Goal: Task Accomplishment & Management: Use online tool/utility

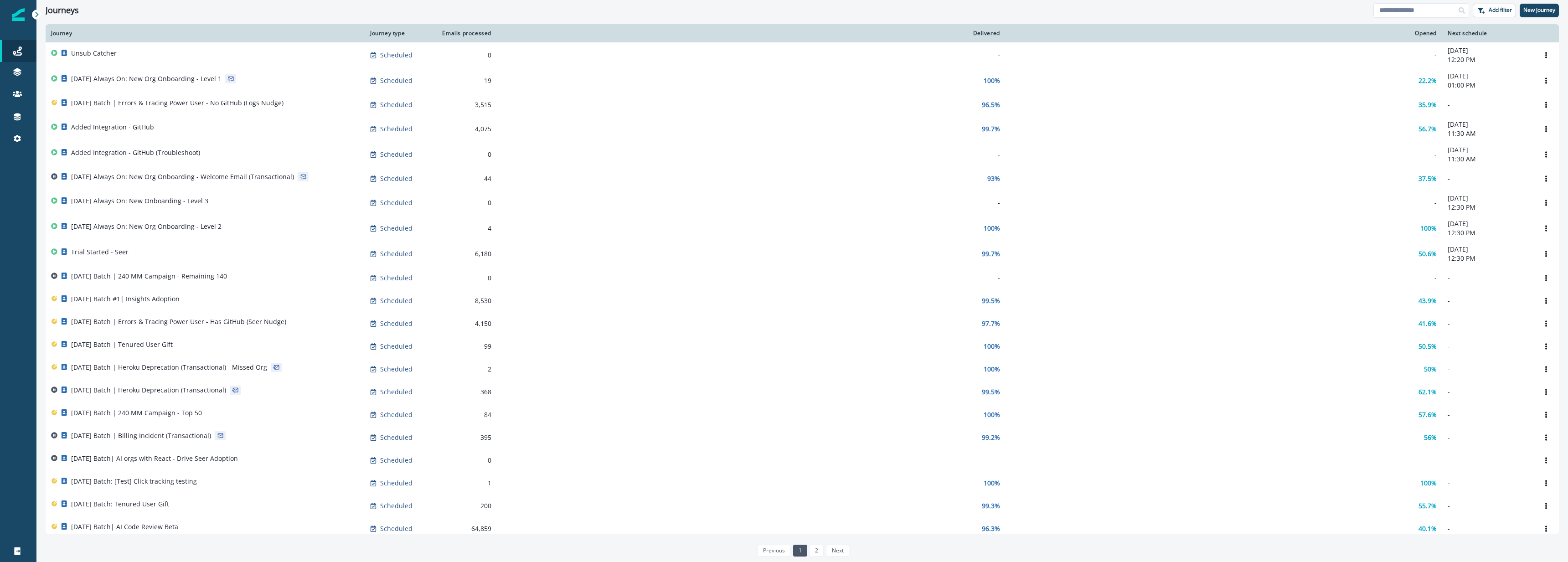
scroll to position [222, 0]
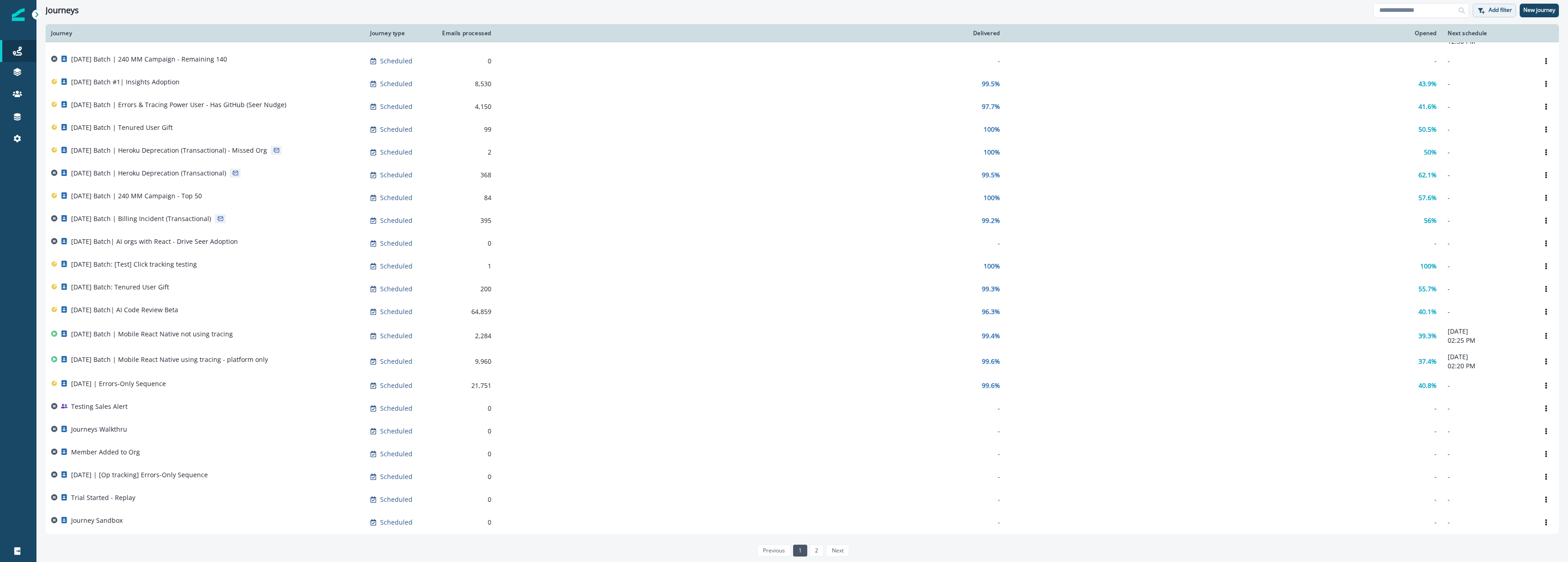
click at [1500, 9] on p "Add filter" at bounding box center [1500, 10] width 23 height 6
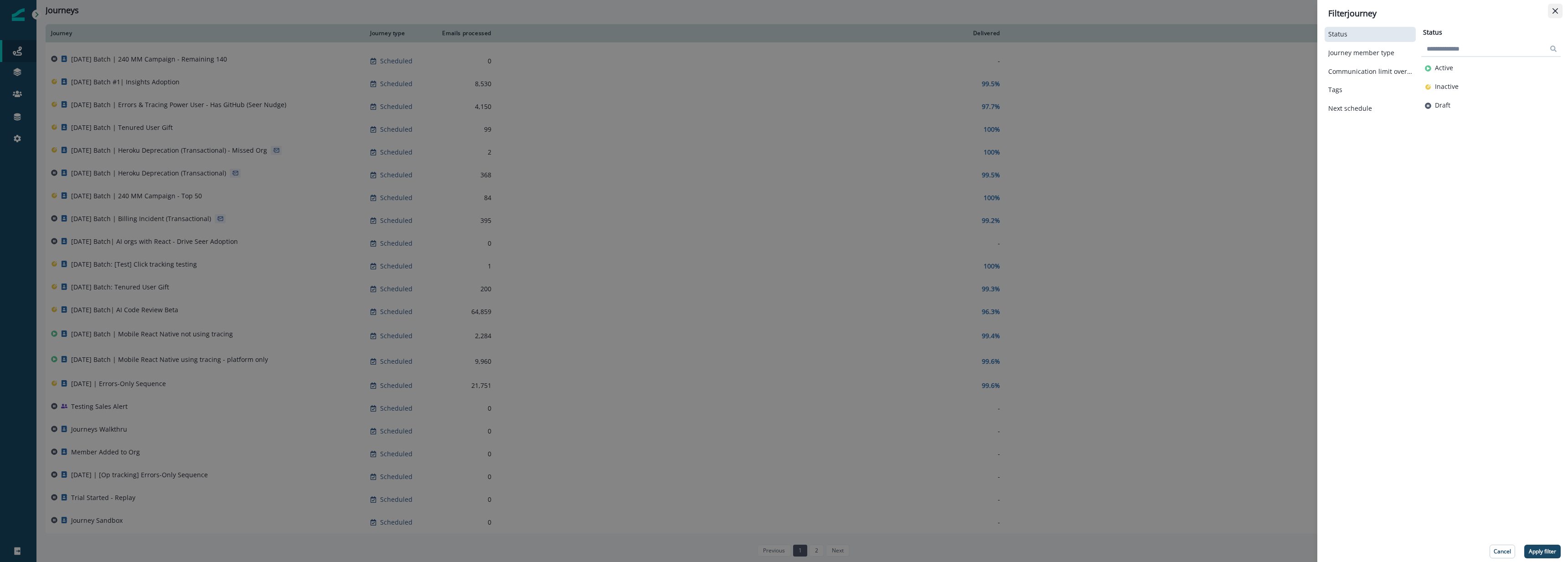
click at [1558, 11] on button "Close" at bounding box center [1555, 11] width 15 height 15
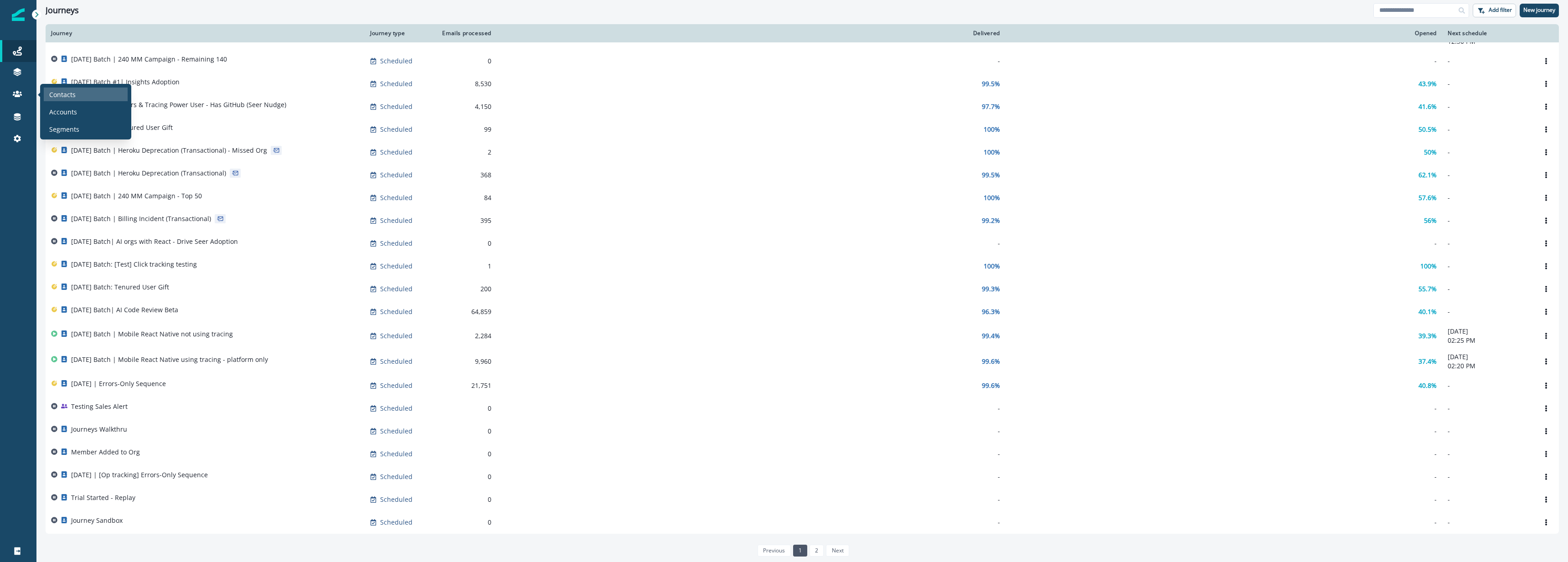
click at [57, 94] on p "Contacts" at bounding box center [62, 95] width 26 height 10
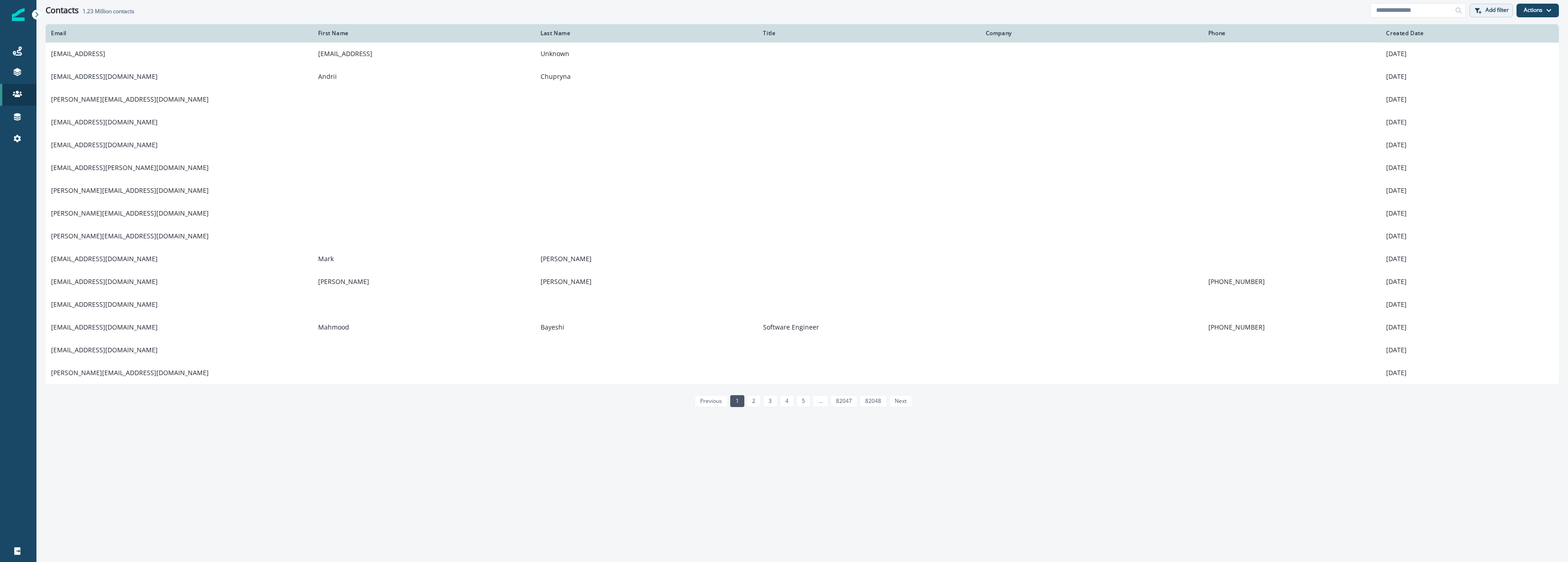
click at [1497, 12] on p "Add filter" at bounding box center [1497, 10] width 23 height 6
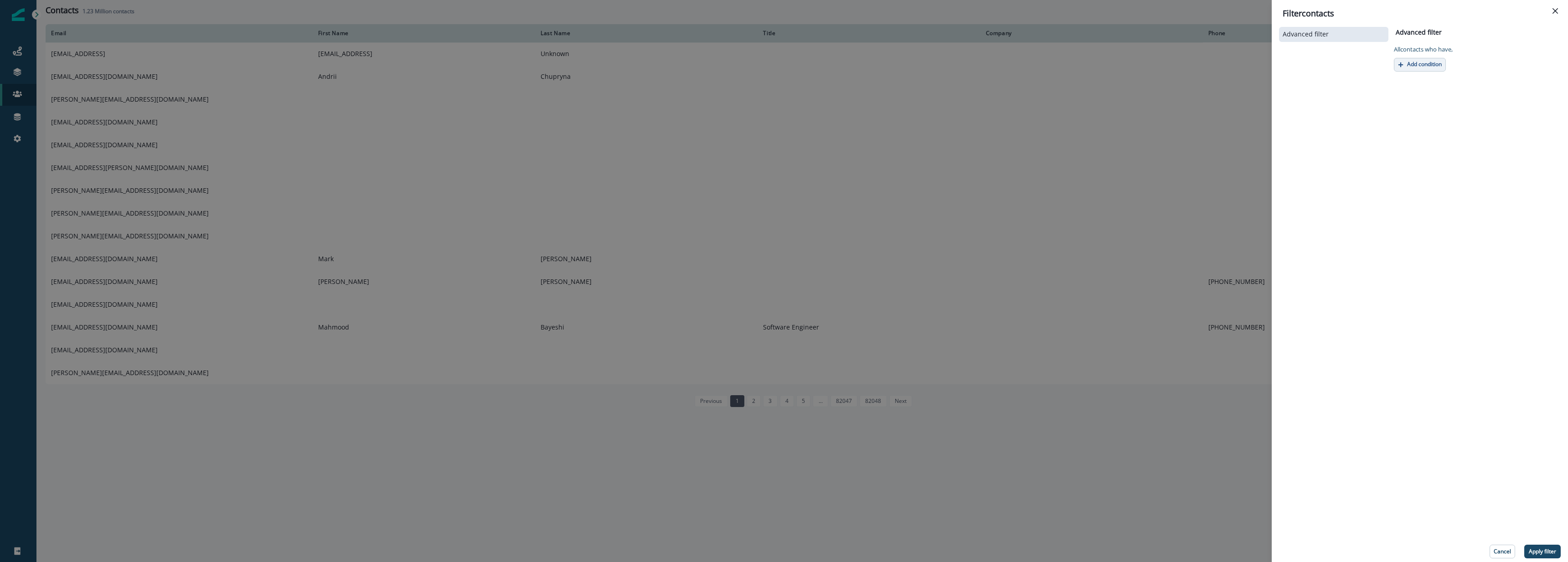
click at [1433, 61] on p "Add condition" at bounding box center [1424, 64] width 35 height 6
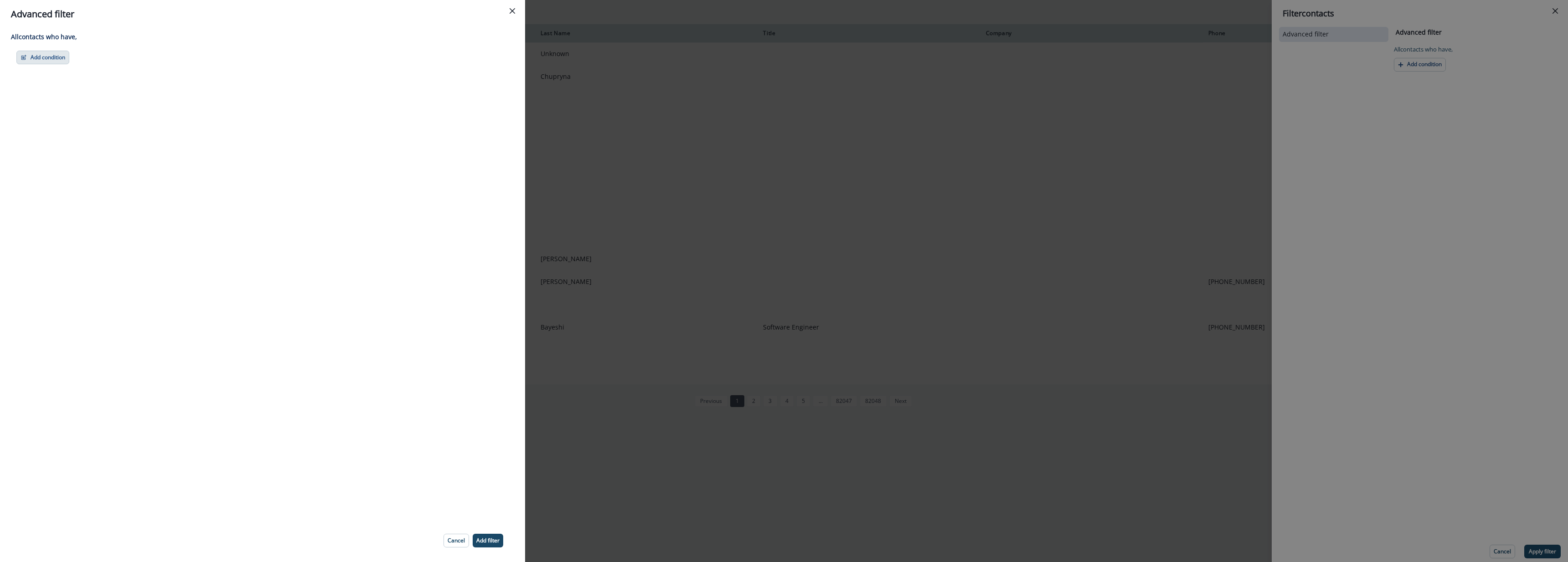
click at [48, 55] on button "Add condition" at bounding box center [43, 57] width 53 height 13
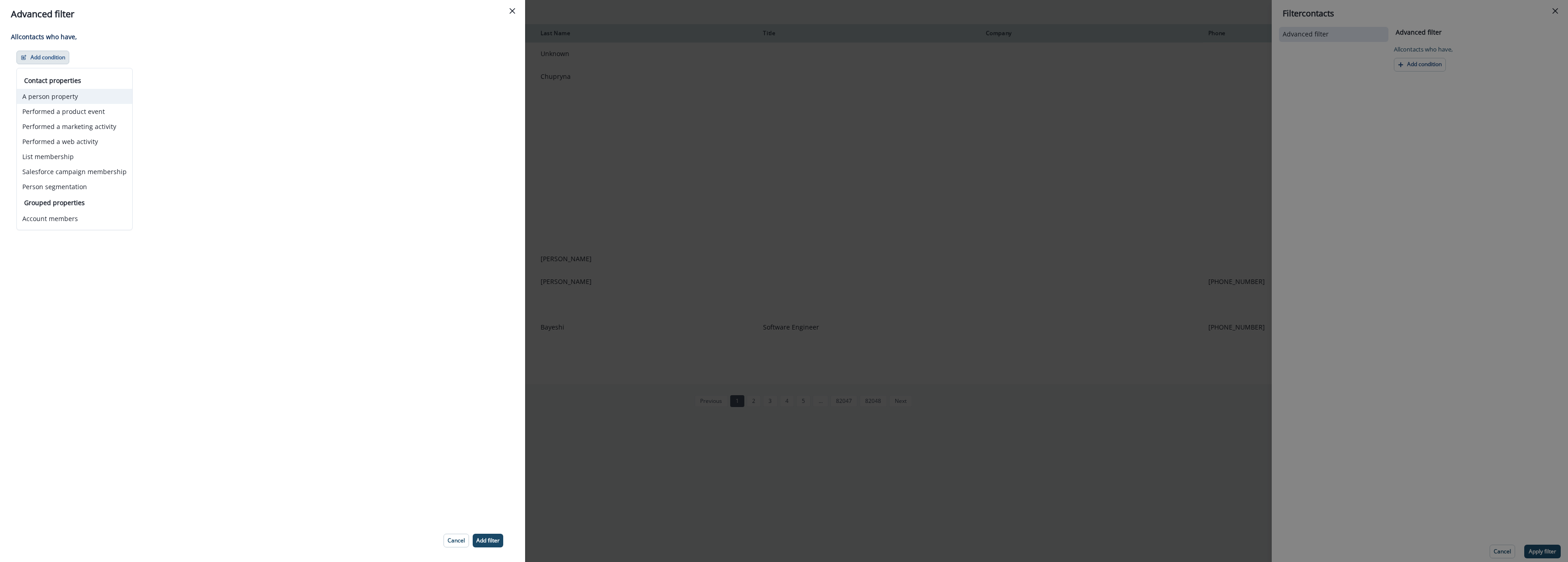
click at [86, 93] on button "A person property" at bounding box center [74, 96] width 115 height 15
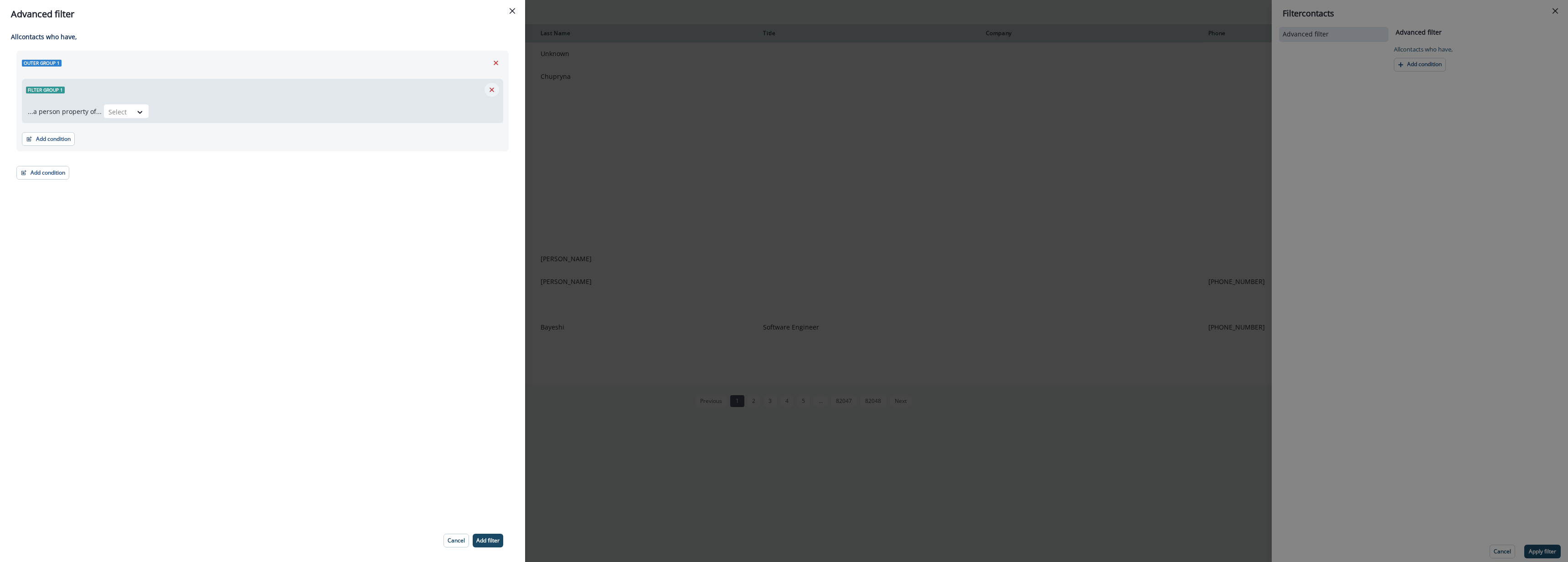
click at [495, 91] on icon "Remove" at bounding box center [491, 90] width 8 height 8
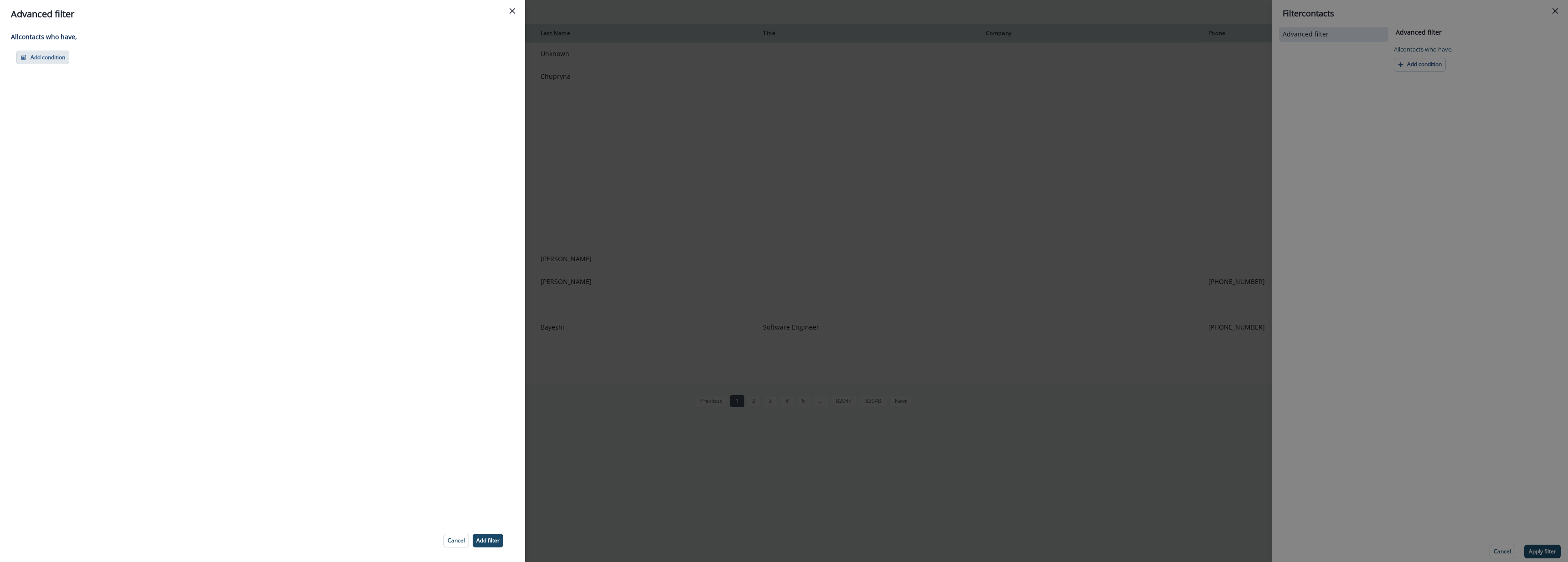
click at [25, 53] on button "Add condition" at bounding box center [43, 57] width 53 height 13
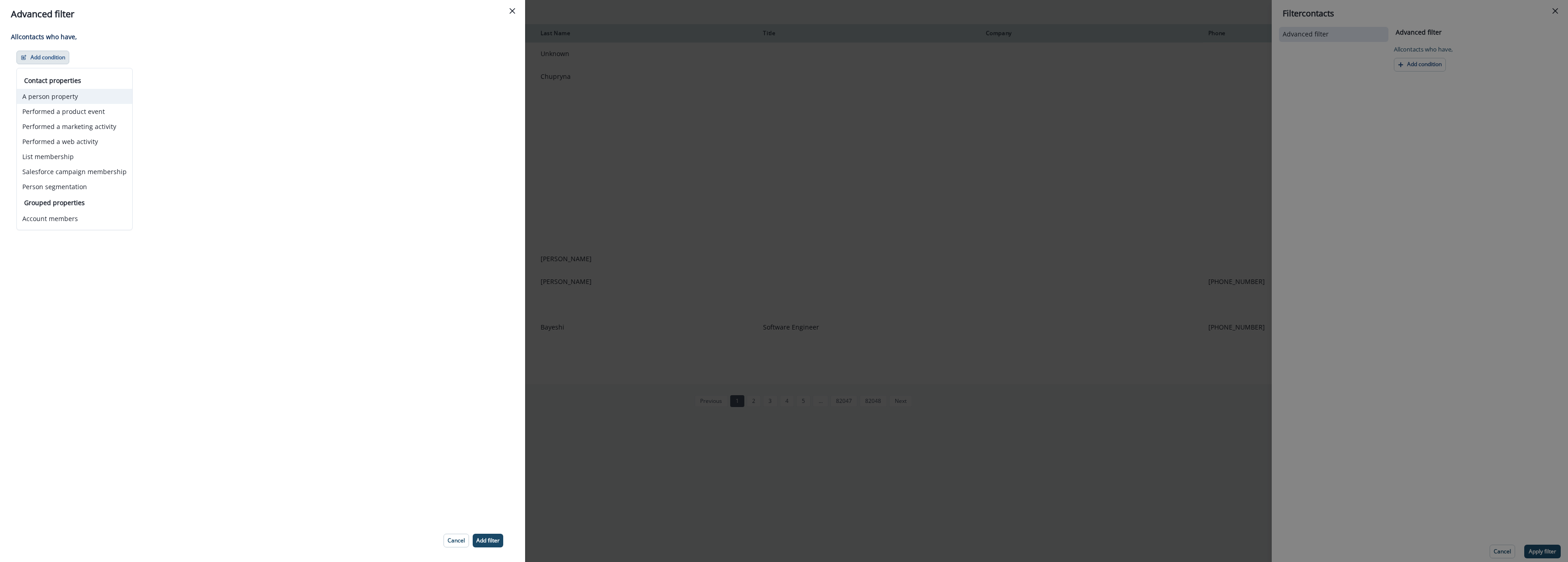
click at [83, 94] on button "A person property" at bounding box center [74, 96] width 115 height 15
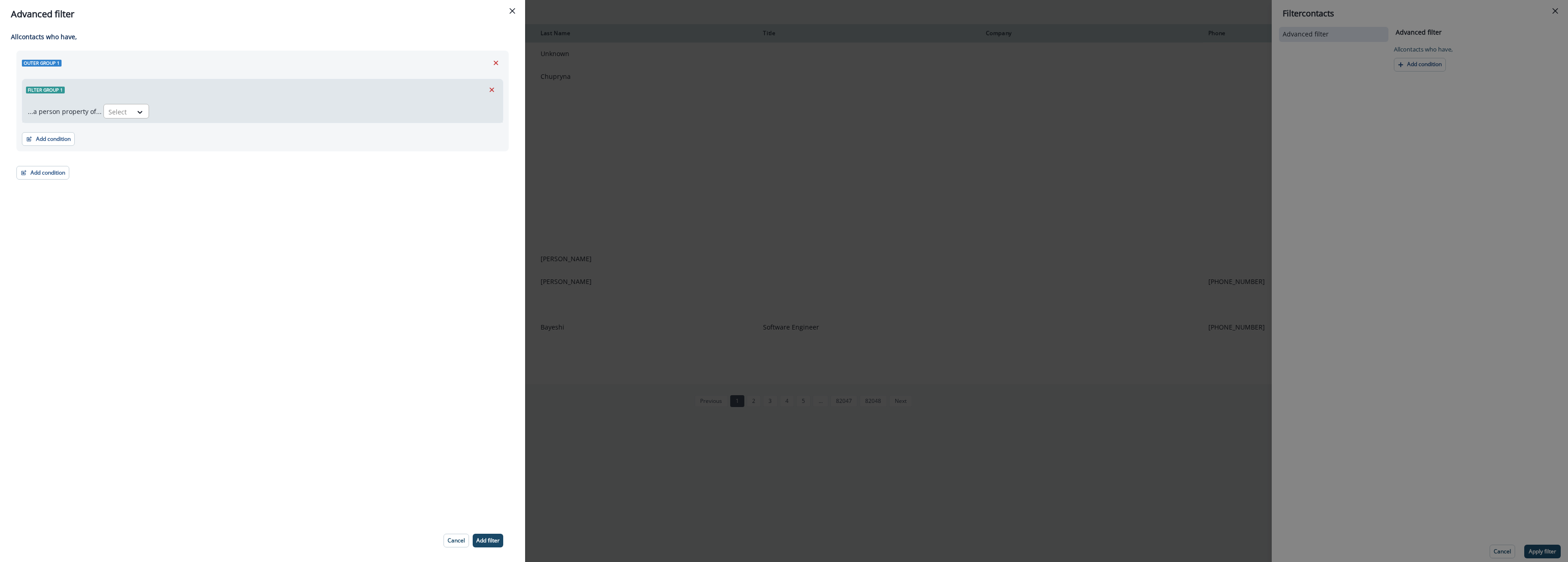
click at [132, 110] on div at bounding box center [139, 112] width 15 height 9
type input "*****"
drag, startPoint x: 380, startPoint y: 232, endPoint x: 368, endPoint y: 222, distance: 15.6
click at [383, 231] on div "All contact s who have, Outer group 1 Filter group 1 ...a person property of...…" at bounding box center [262, 273] width 525 height 491
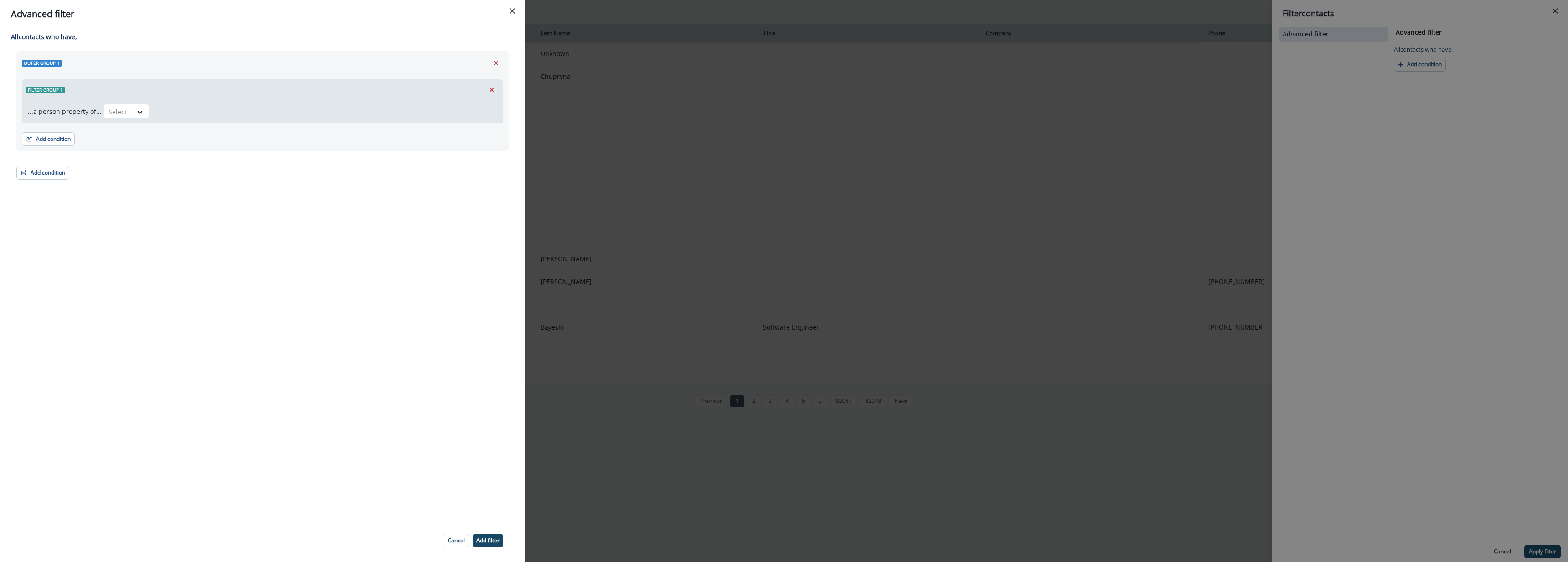
drag, startPoint x: 511, startPoint y: 15, endPoint x: 1046, endPoint y: 2, distance: 535.2
click at [513, 15] on button "Close" at bounding box center [513, 11] width 15 height 15
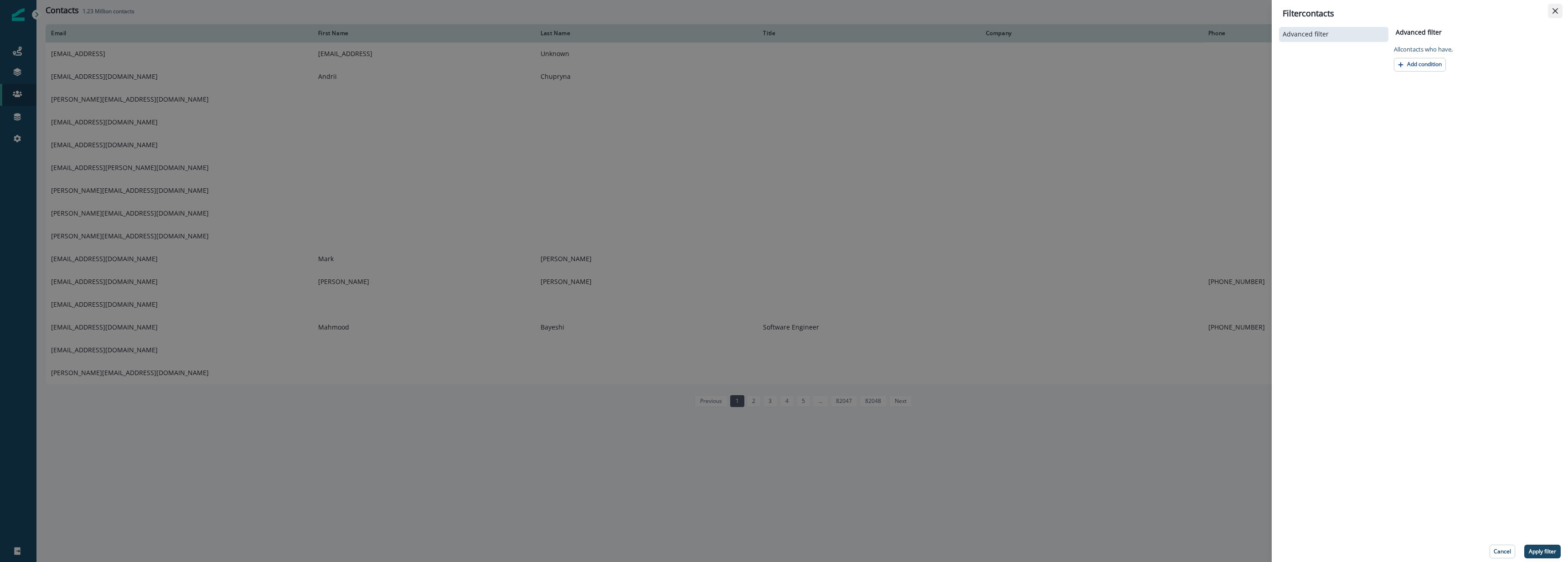
click at [1558, 6] on button "Close" at bounding box center [1555, 11] width 15 height 15
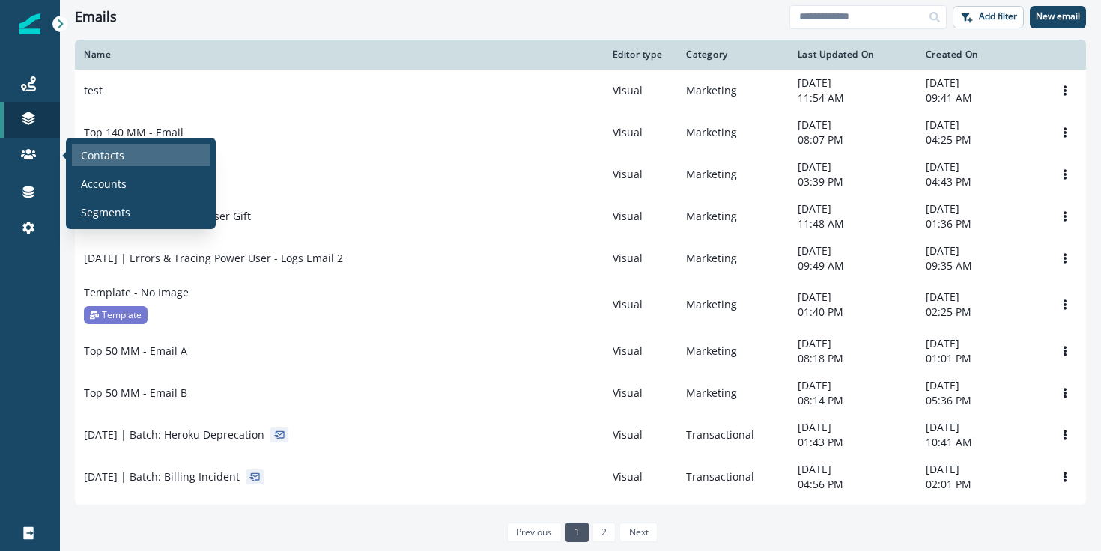
click at [142, 159] on div "Contacts" at bounding box center [141, 155] width 138 height 22
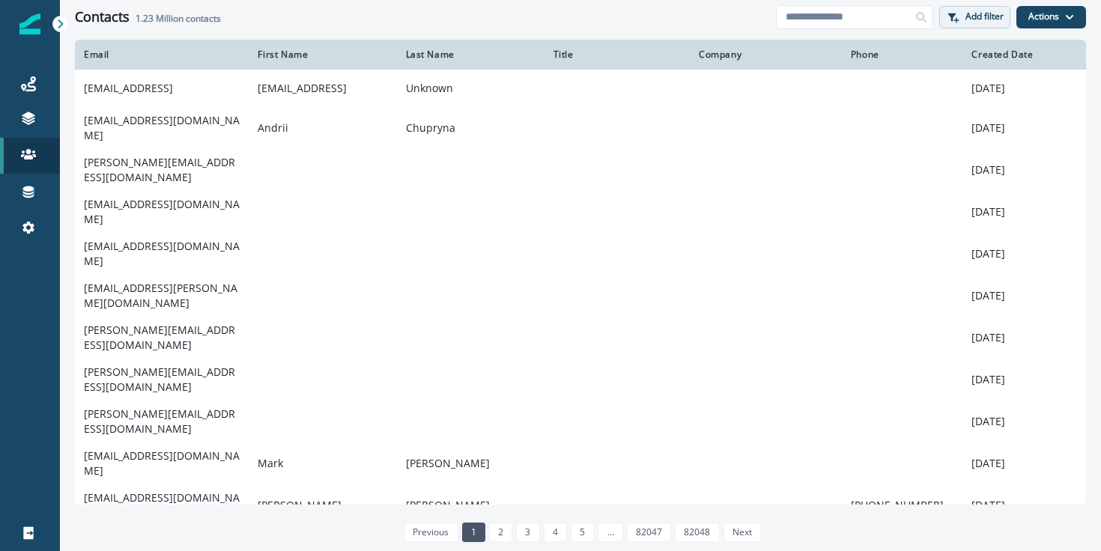
click at [967, 14] on p "Add filter" at bounding box center [984, 16] width 38 height 10
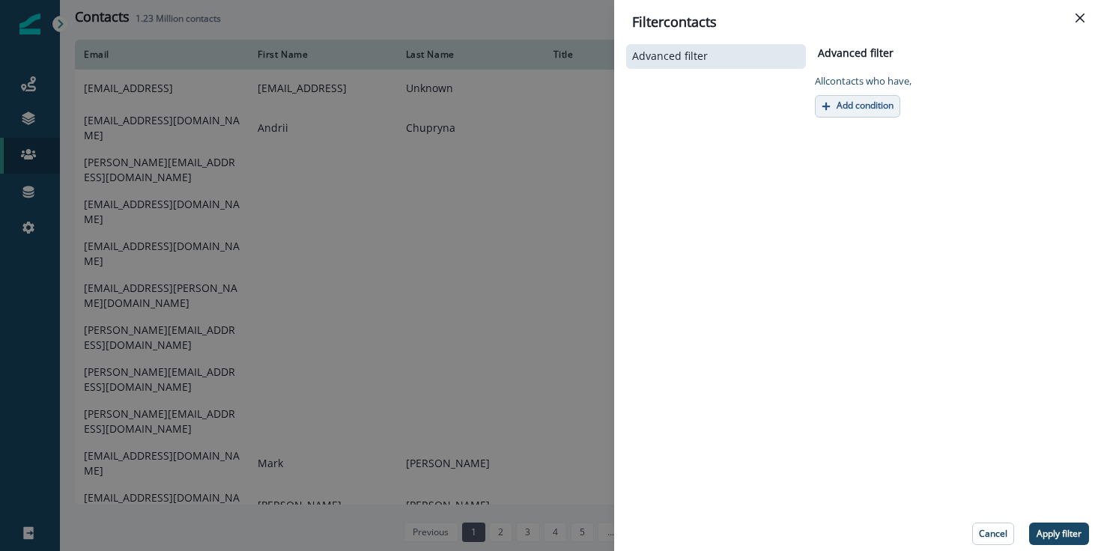
click at [896, 109] on button "Add condition" at bounding box center [857, 106] width 85 height 22
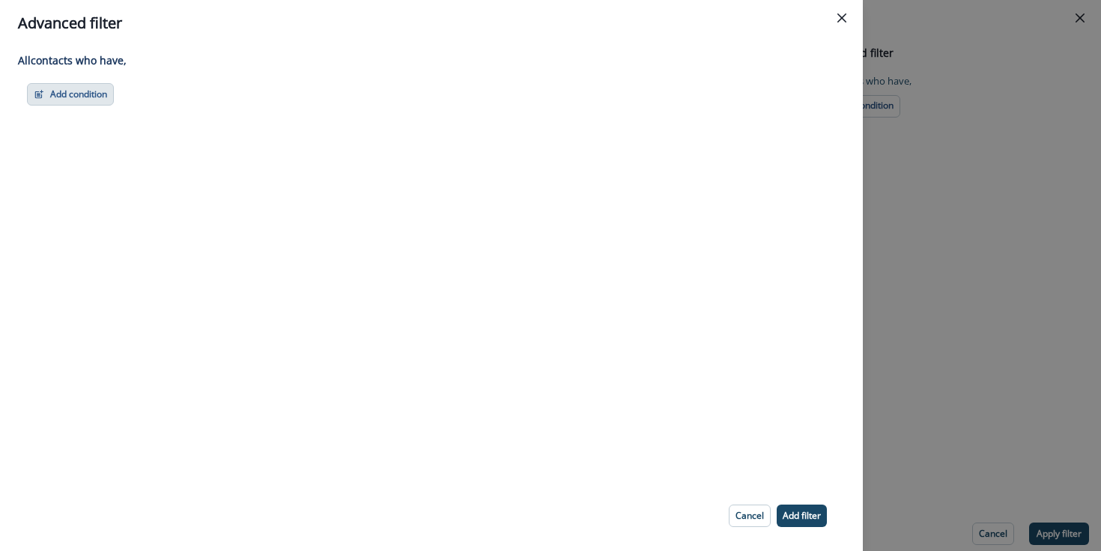
click at [49, 94] on button "Add condition" at bounding box center [70, 94] width 87 height 22
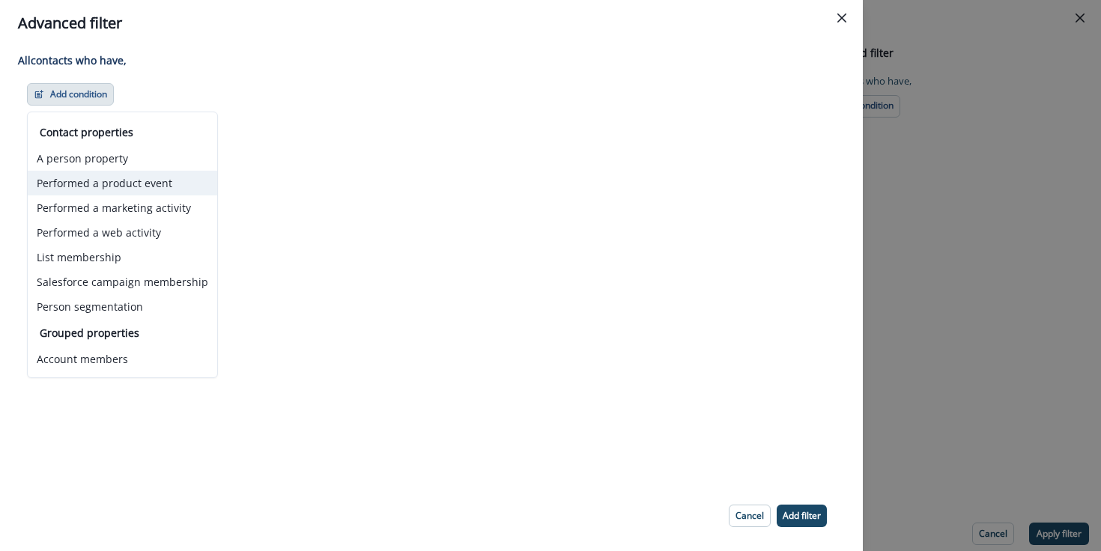
click at [118, 186] on button "Performed a product event" at bounding box center [122, 183] width 189 height 25
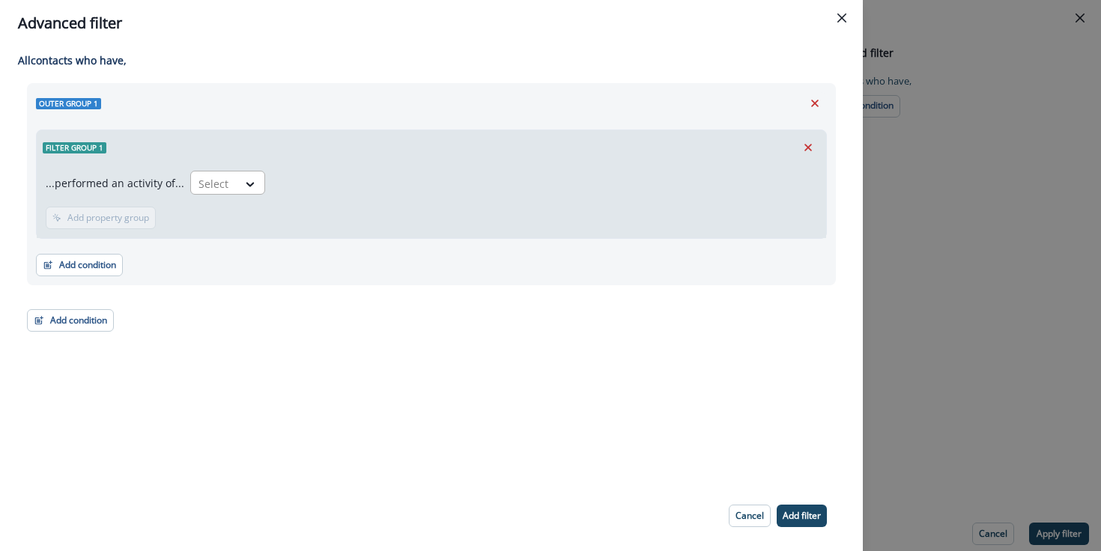
click at [231, 179] on div "Select" at bounding box center [214, 183] width 46 height 25
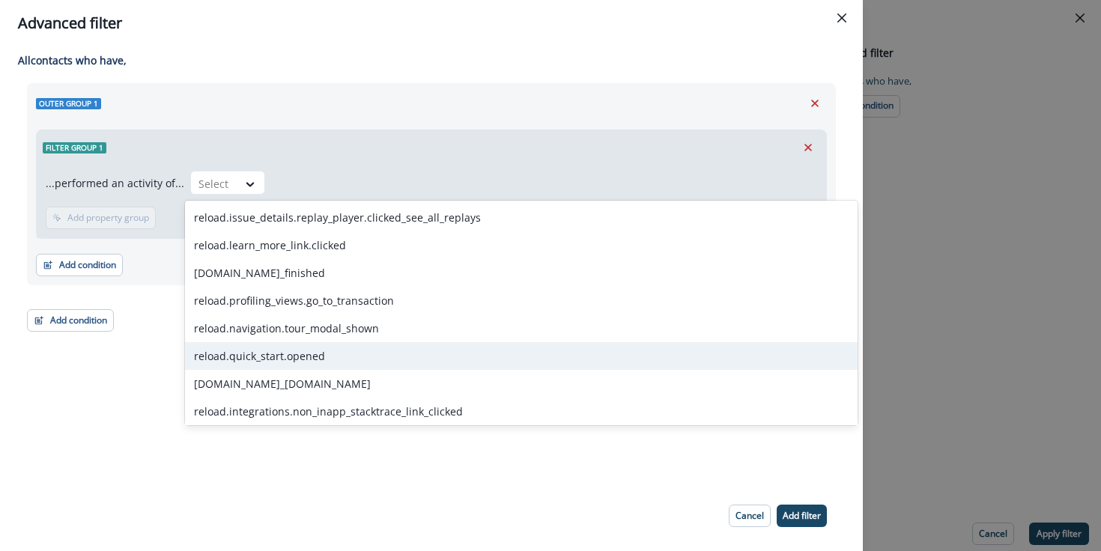
click at [356, 357] on div "reload.quick_start.opened" at bounding box center [521, 356] width 672 height 28
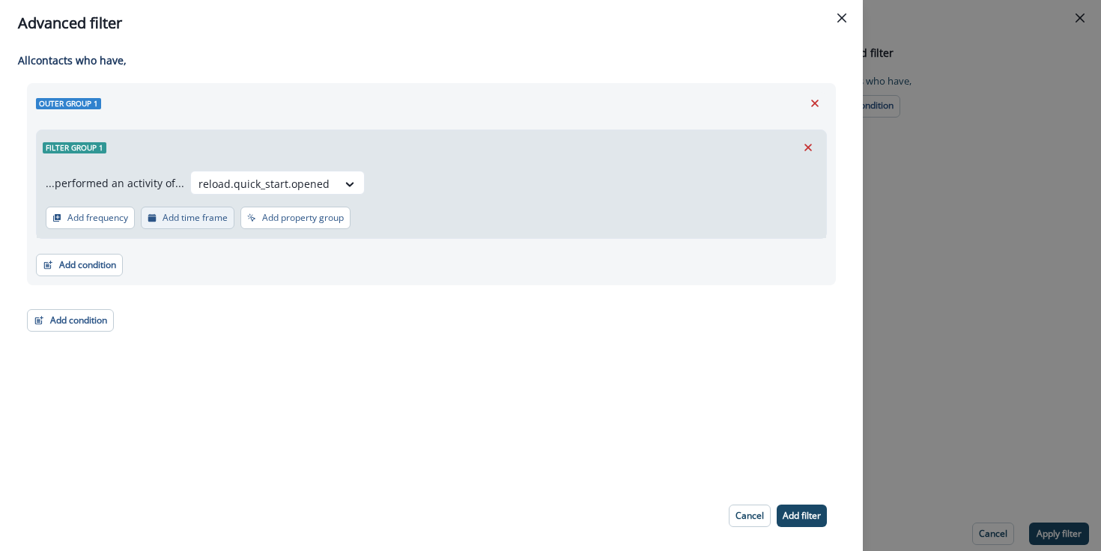
click at [230, 221] on button "Add time frame" at bounding box center [188, 218] width 94 height 22
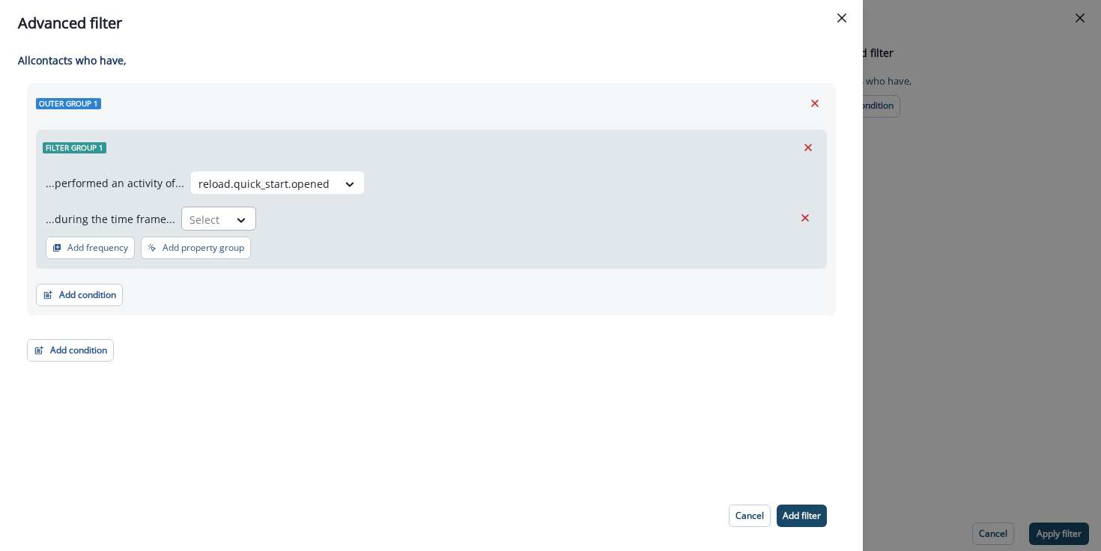
click at [219, 224] on div "Select" at bounding box center [205, 219] width 46 height 25
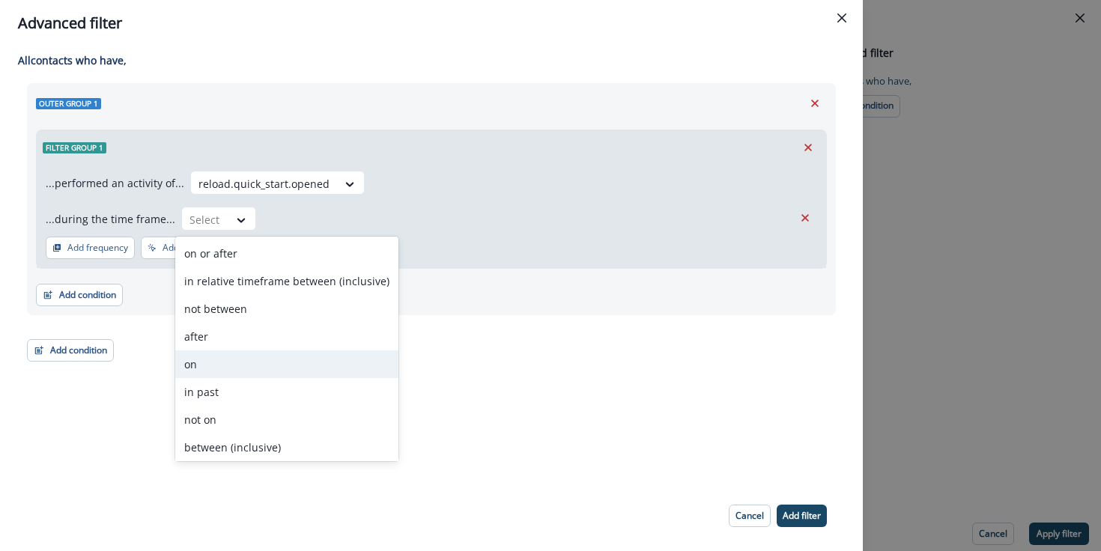
click at [237, 357] on div "on" at bounding box center [286, 364] width 223 height 28
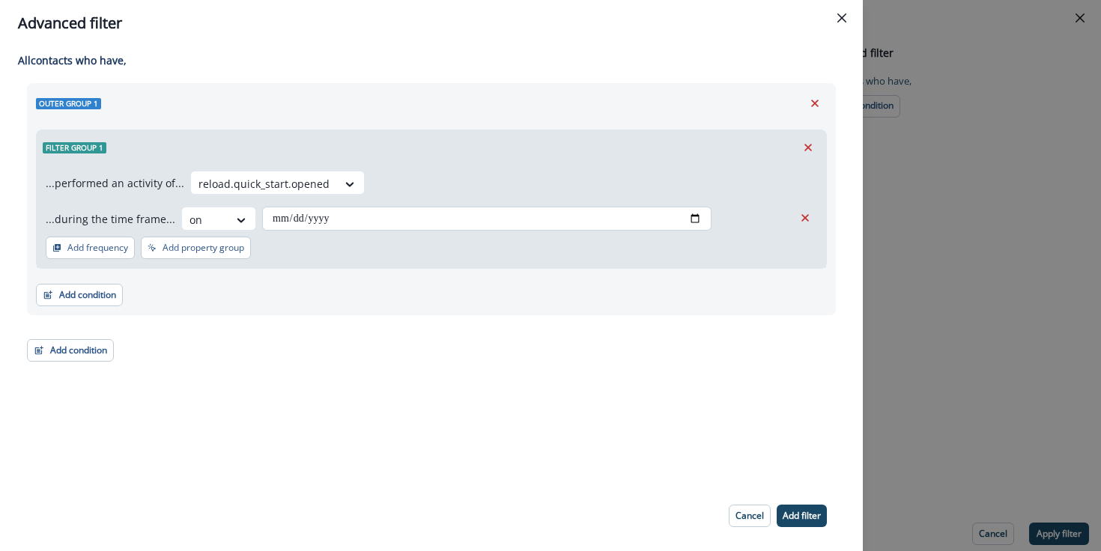
click at [691, 221] on input "date" at bounding box center [486, 219] width 449 height 24
type input "**********"
drag, startPoint x: 809, startPoint y: 521, endPoint x: 824, endPoint y: 519, distance: 14.4
click at [812, 520] on button "Add filter" at bounding box center [802, 516] width 50 height 22
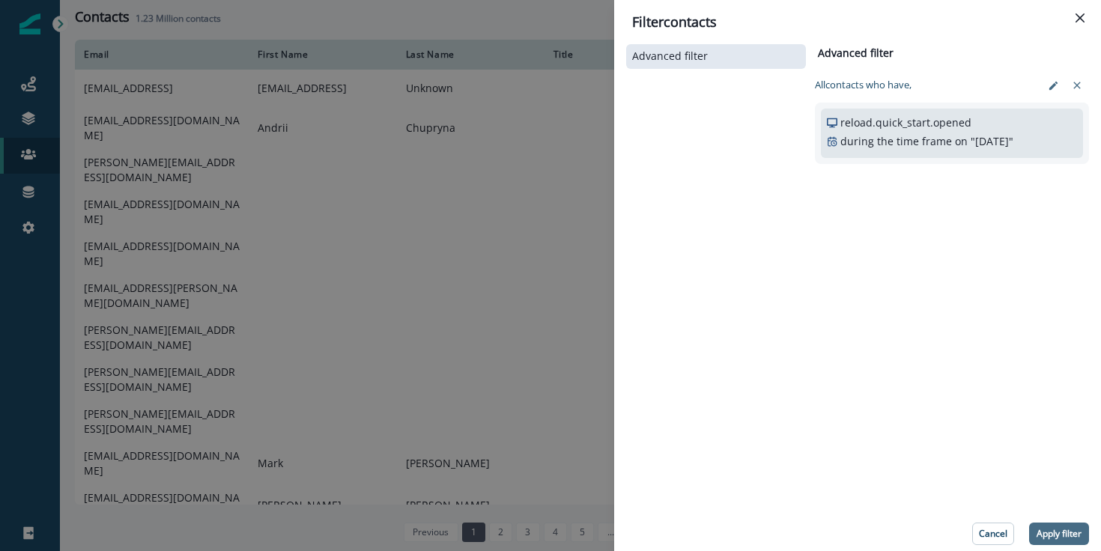
click at [1051, 534] on p "Apply filter" at bounding box center [1058, 534] width 45 height 10
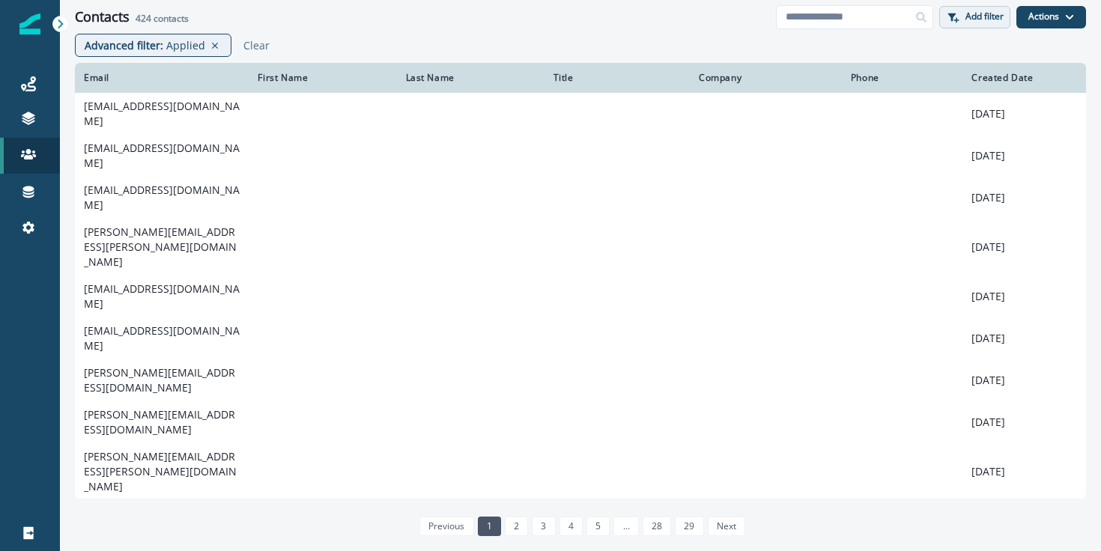
click at [991, 18] on p "Add filter" at bounding box center [984, 16] width 38 height 10
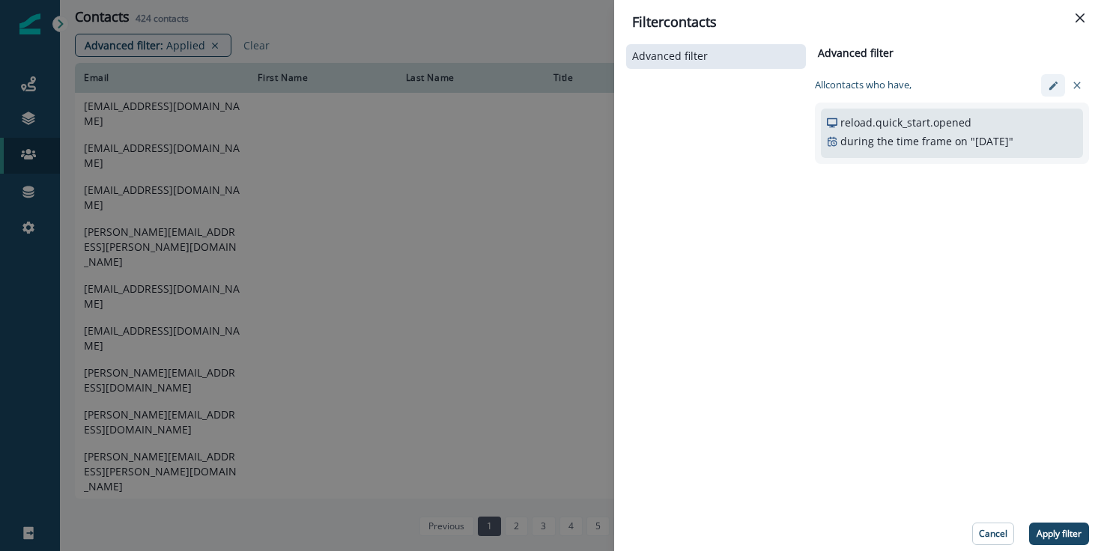
click at [1045, 88] on button "edit-filter" at bounding box center [1053, 85] width 24 height 22
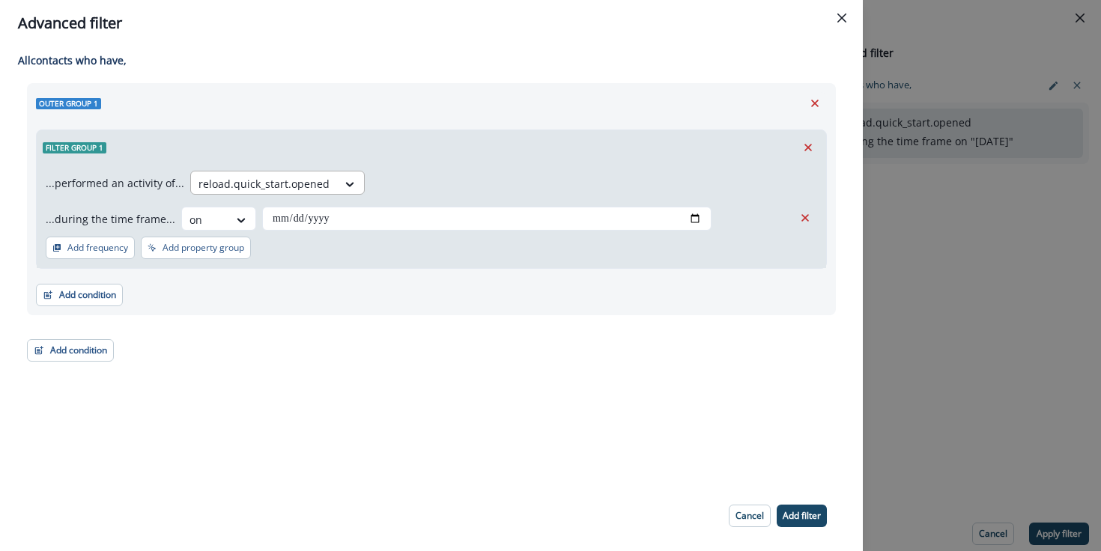
click at [320, 183] on div at bounding box center [263, 183] width 131 height 19
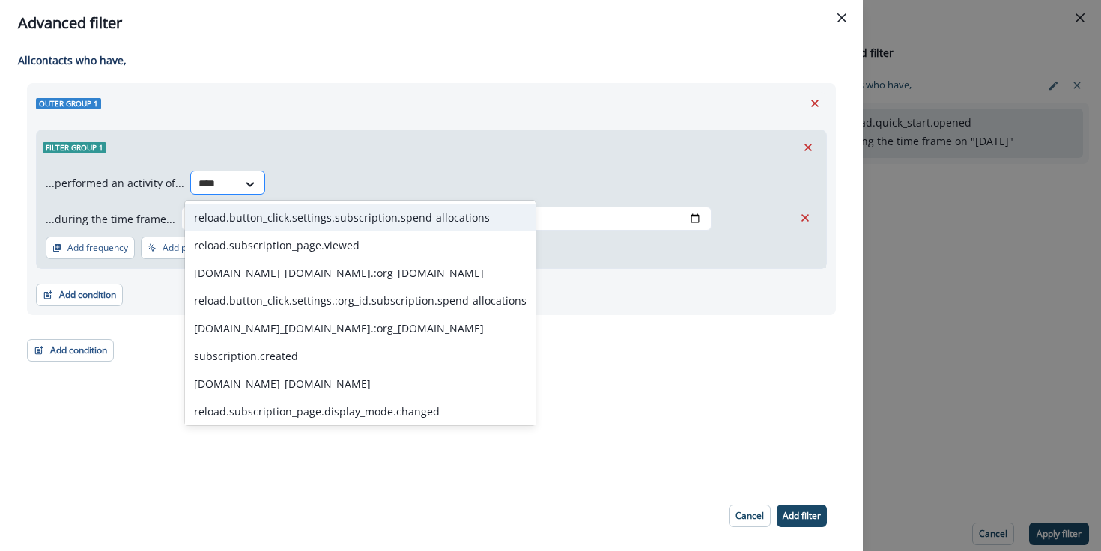
type input "*****"
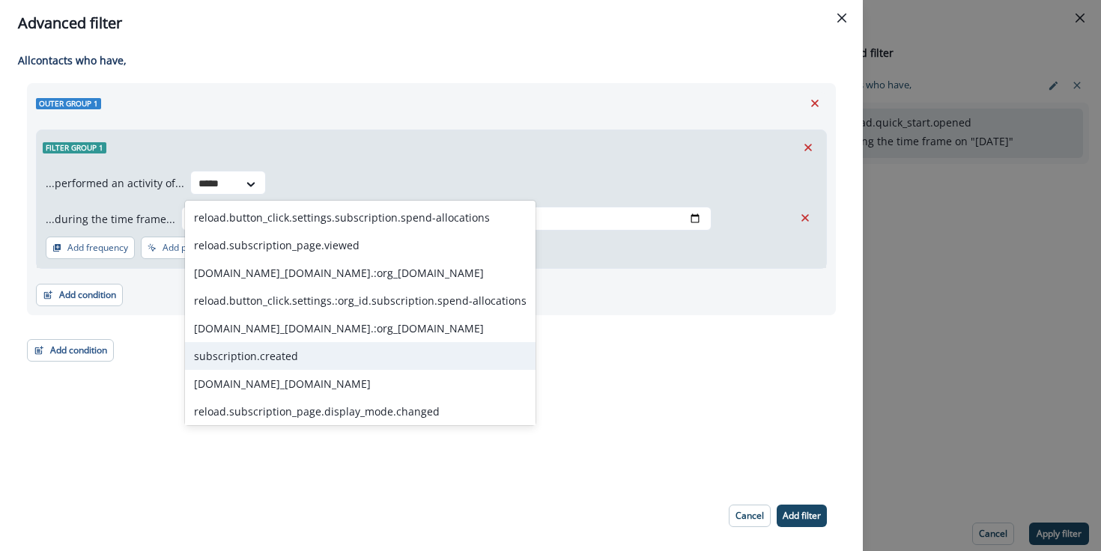
click at [263, 362] on div "subscription.created" at bounding box center [360, 356] width 350 height 28
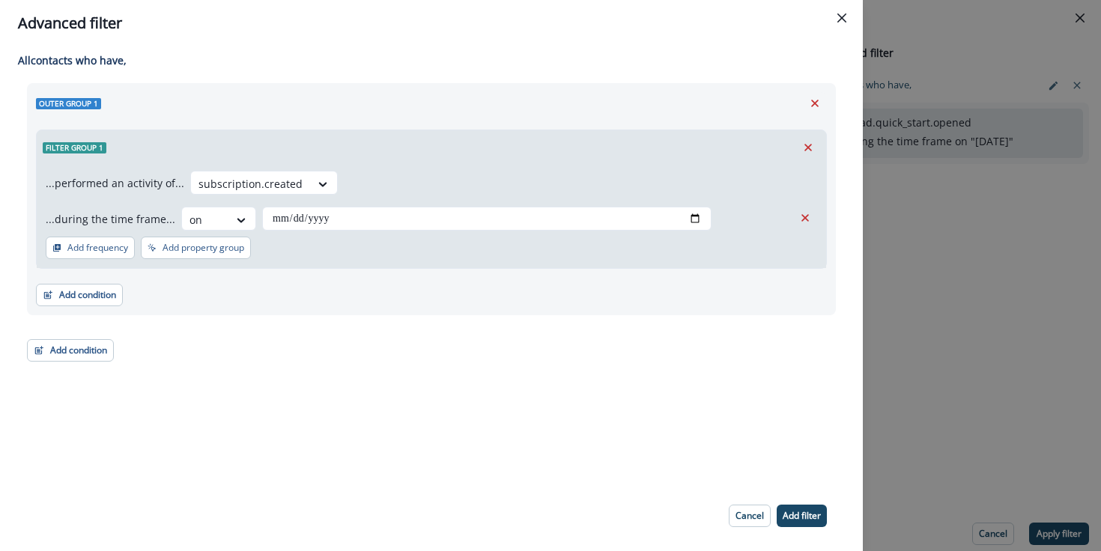
drag, startPoint x: 792, startPoint y: 513, endPoint x: 804, endPoint y: 514, distance: 12.1
click at [792, 513] on p "Add filter" at bounding box center [802, 516] width 38 height 10
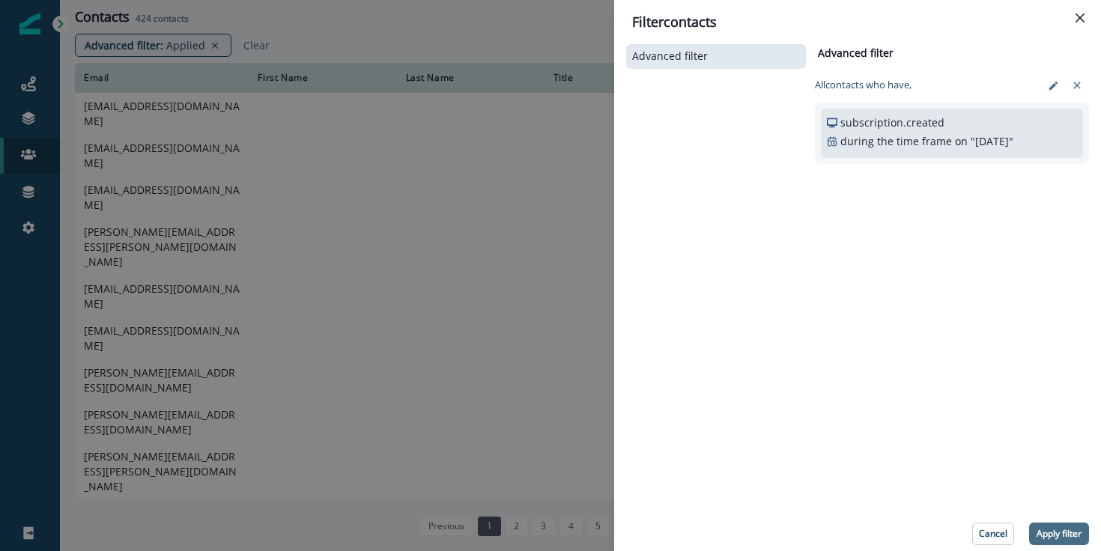
click at [1057, 533] on p "Apply filter" at bounding box center [1058, 534] width 45 height 10
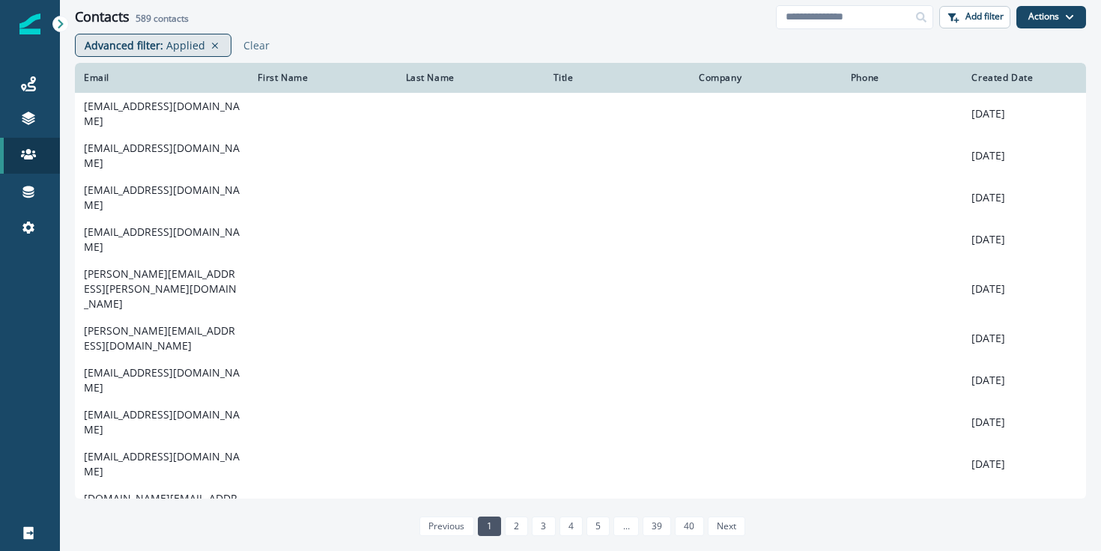
click at [166, 47] on p "Applied" at bounding box center [185, 45] width 39 height 16
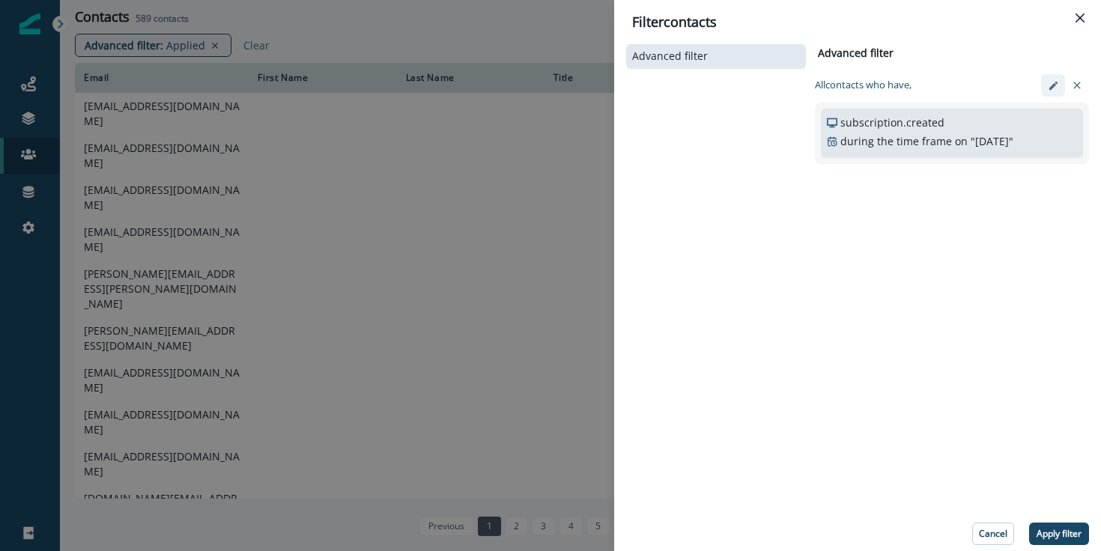
click at [1051, 85] on icon "edit-filter" at bounding box center [1052, 85] width 8 height 8
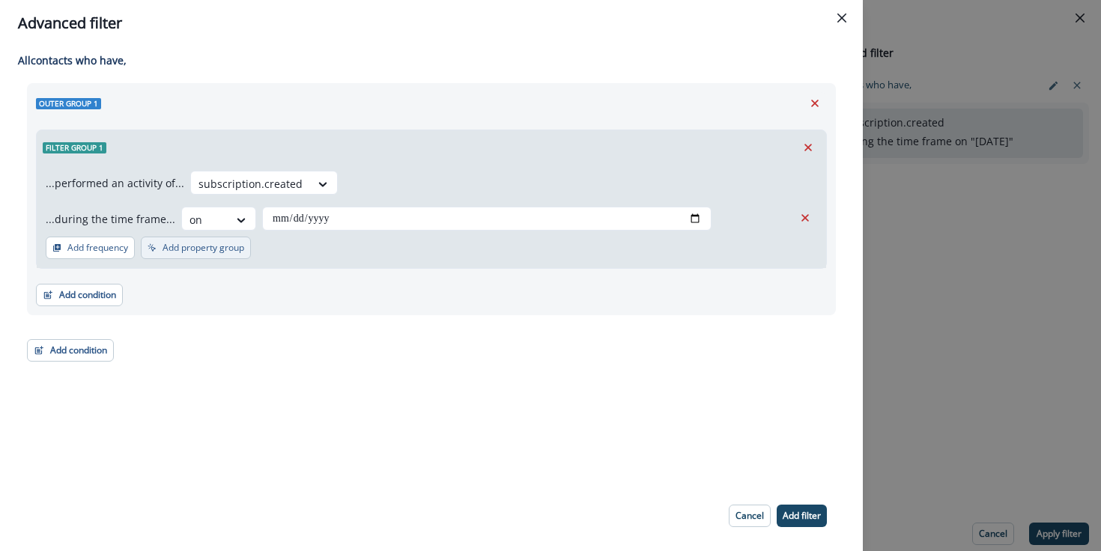
click at [178, 248] on p "Add property group" at bounding box center [203, 248] width 82 height 10
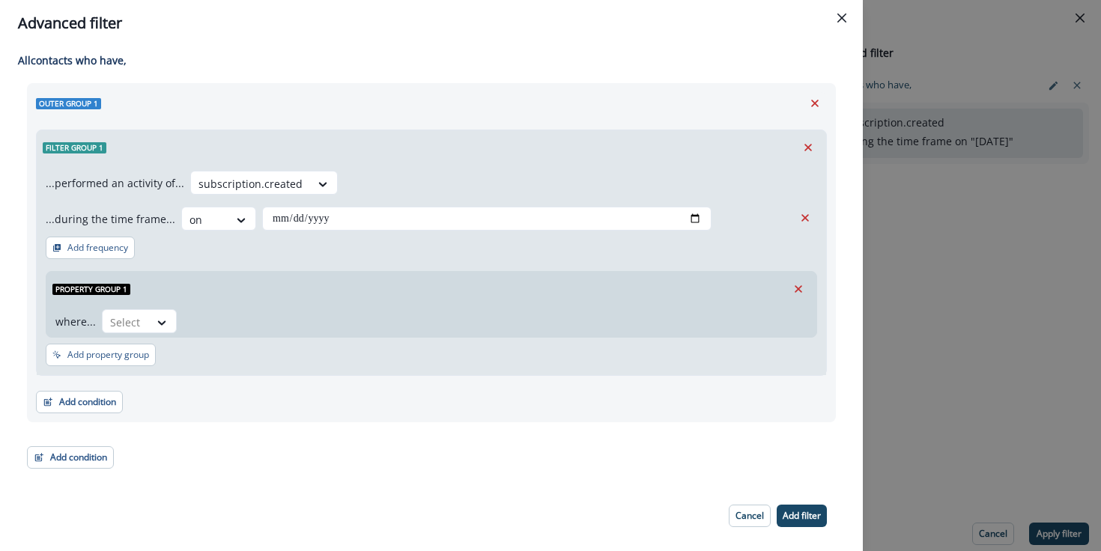
click at [737, 510] on button "Cancel" at bounding box center [750, 516] width 42 height 22
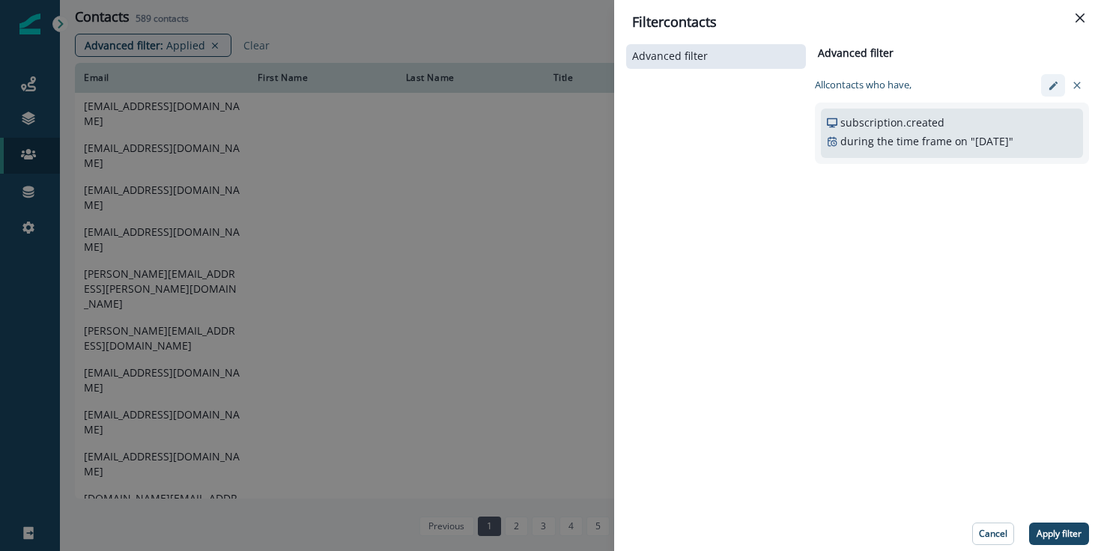
click at [1058, 89] on button "edit-filter" at bounding box center [1053, 85] width 24 height 22
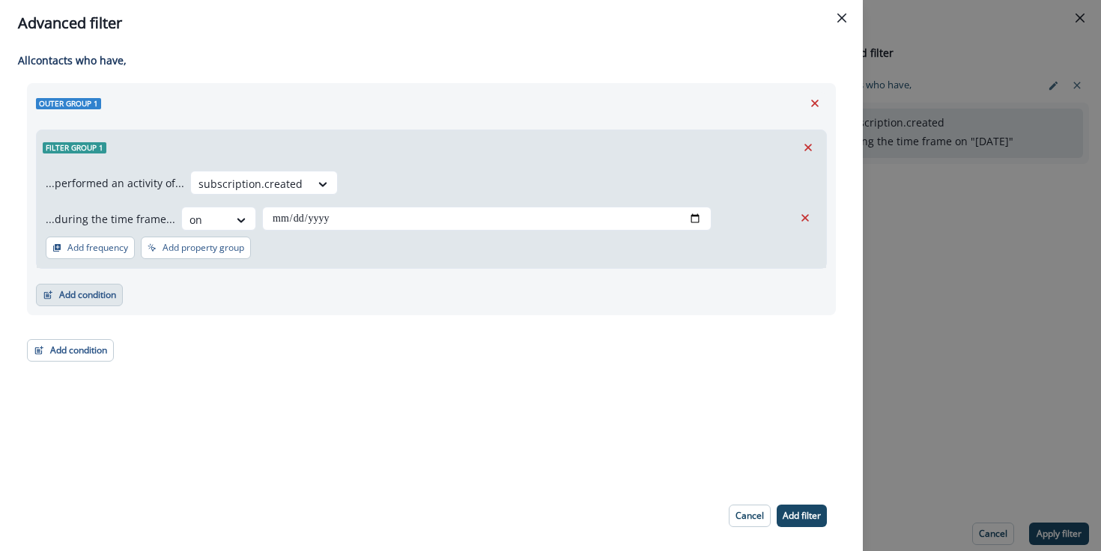
click at [100, 294] on button "Add condition" at bounding box center [79, 295] width 87 height 22
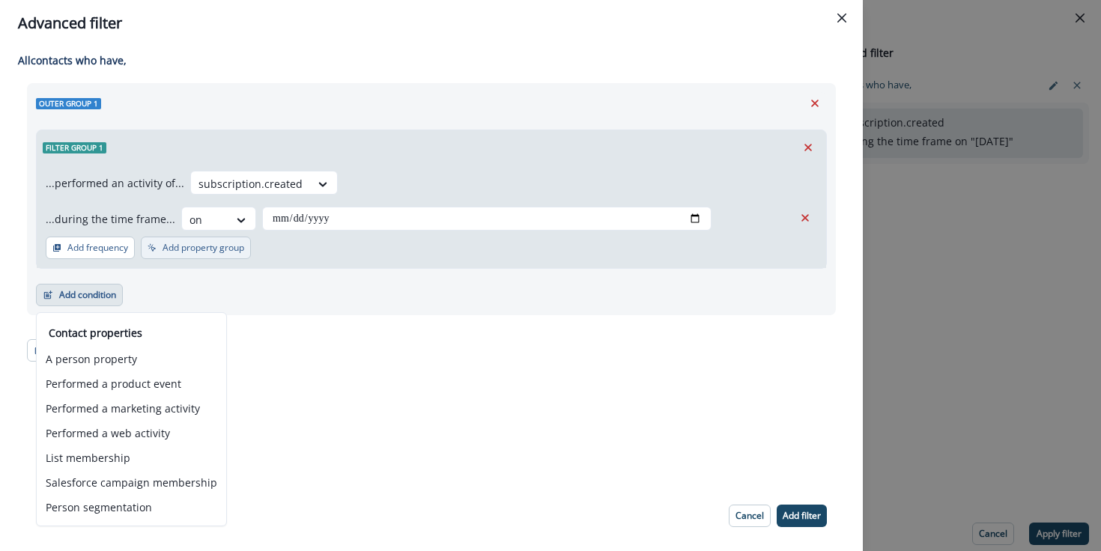
click at [211, 247] on p "Add property group" at bounding box center [203, 248] width 82 height 10
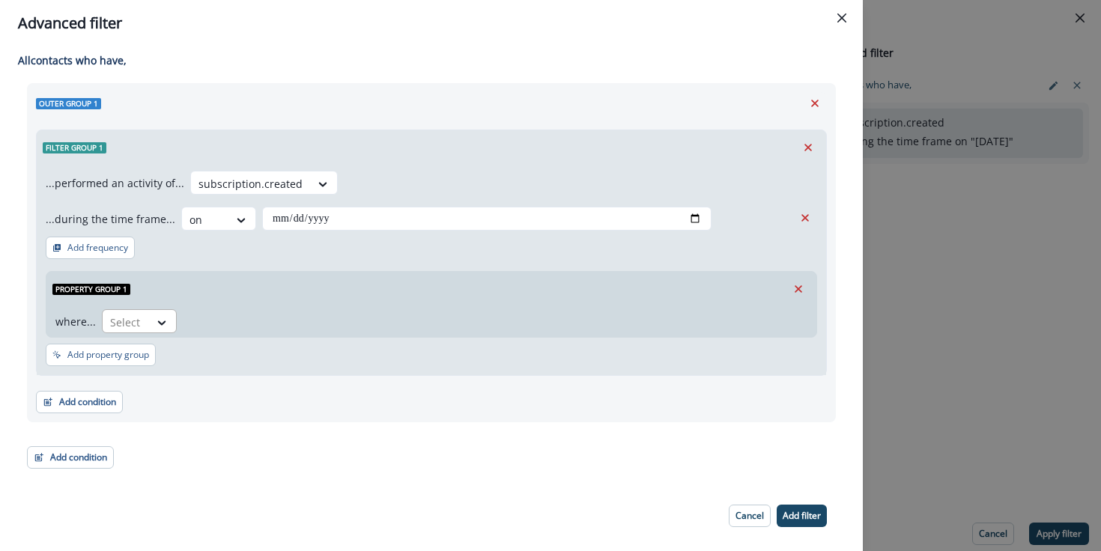
click at [142, 326] on div "Select" at bounding box center [126, 322] width 46 height 25
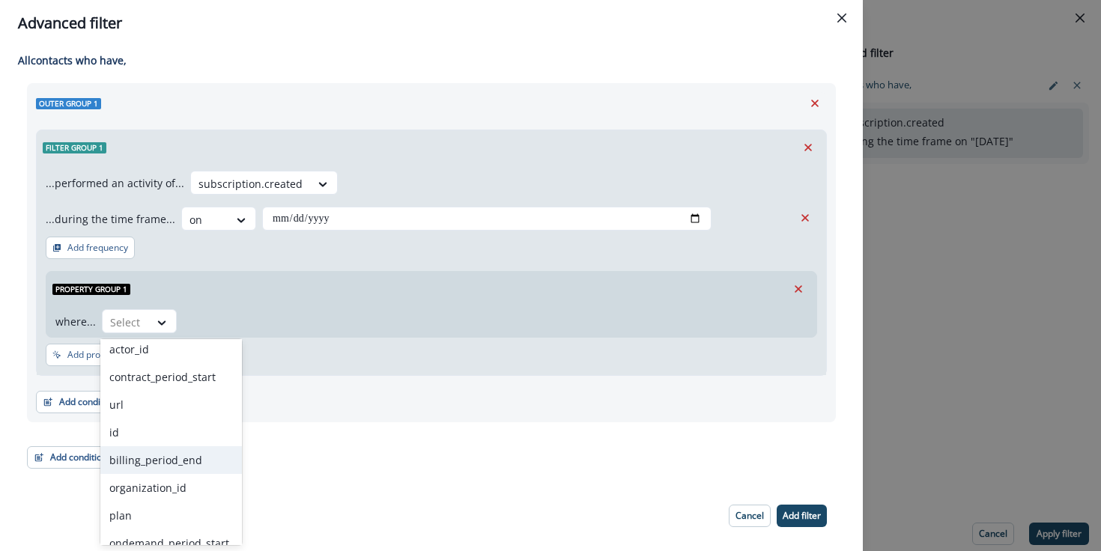
scroll to position [317, 0]
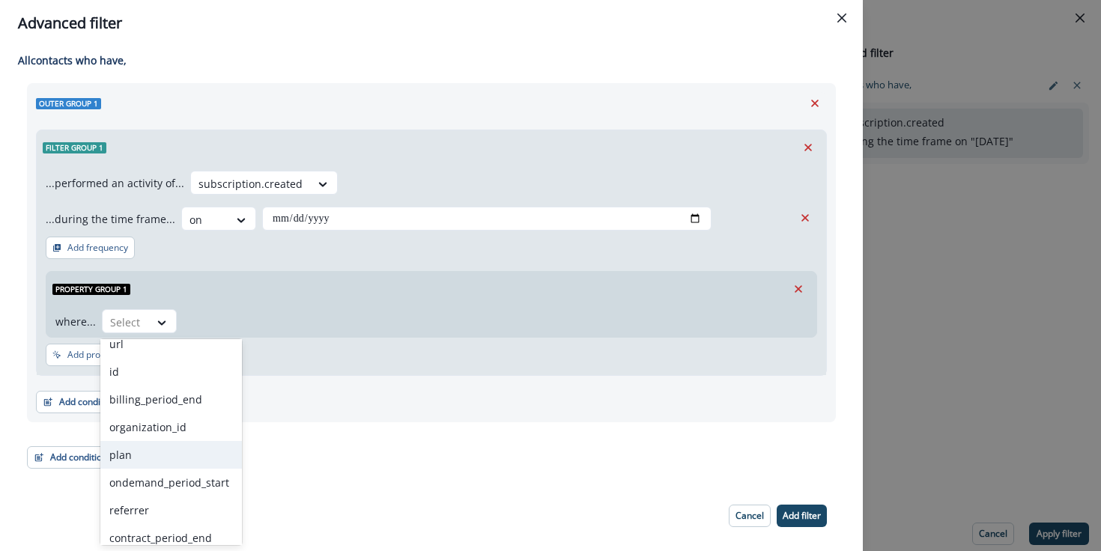
click at [170, 458] on div "plan" at bounding box center [171, 455] width 142 height 28
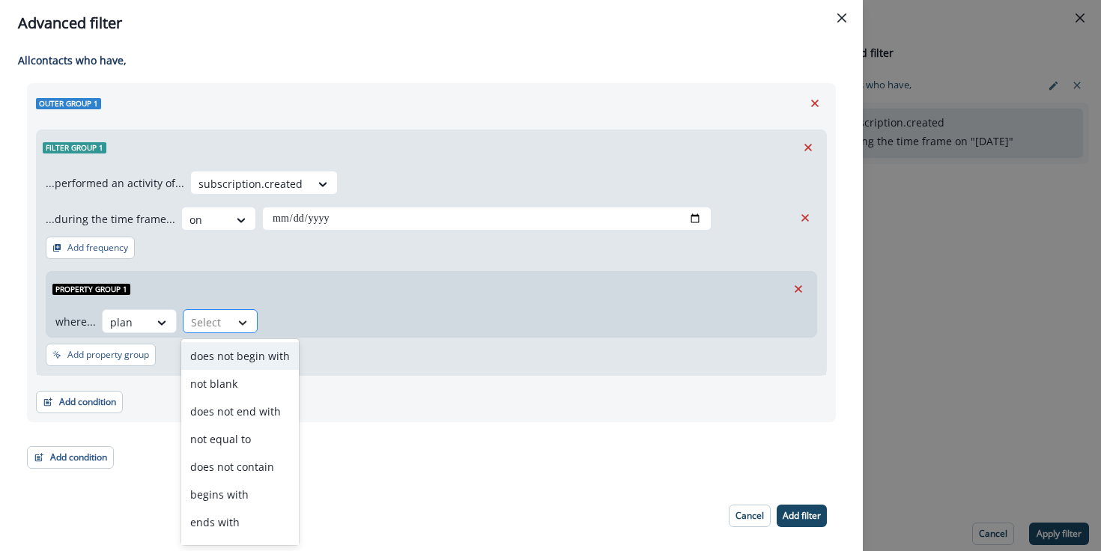
click at [230, 324] on div at bounding box center [242, 322] width 25 height 15
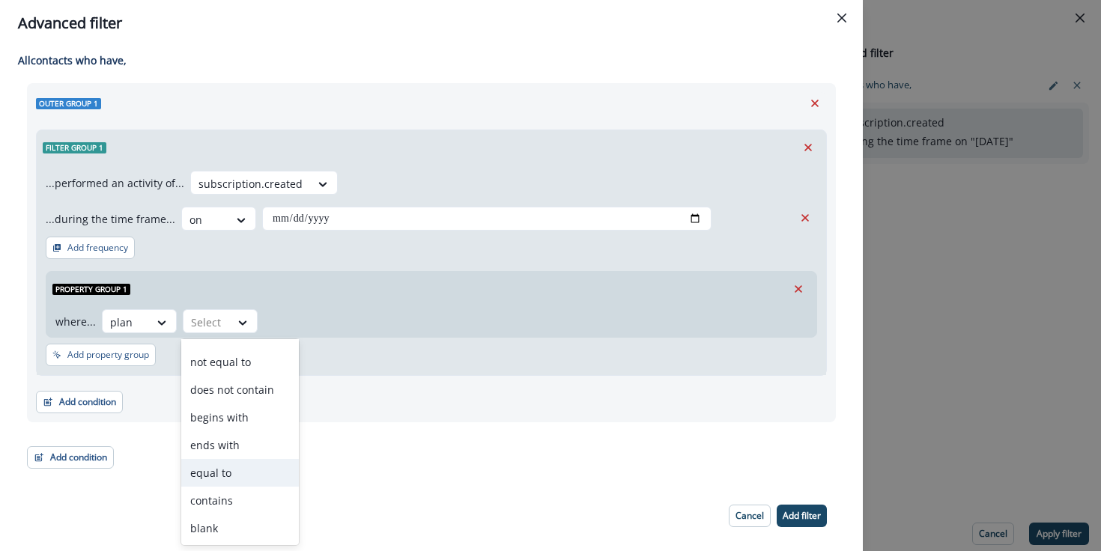
click at [226, 473] on div "equal to" at bounding box center [240, 473] width 118 height 28
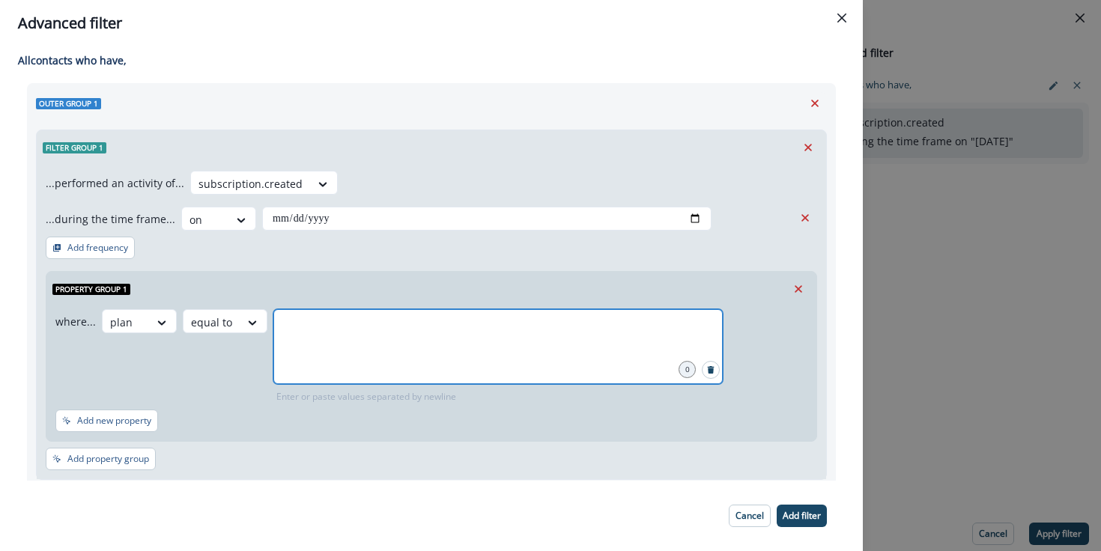
click at [313, 332] on input "text" at bounding box center [498, 328] width 445 height 30
type input "*****"
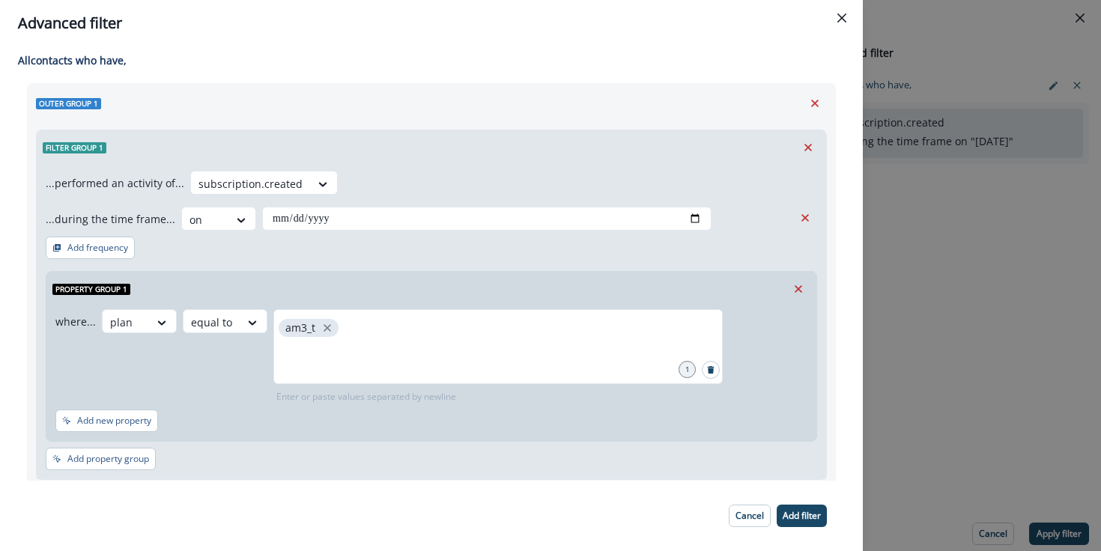
drag, startPoint x: 809, startPoint y: 520, endPoint x: 1022, endPoint y: 512, distance: 213.5
click at [809, 520] on p "Add filter" at bounding box center [802, 516] width 38 height 10
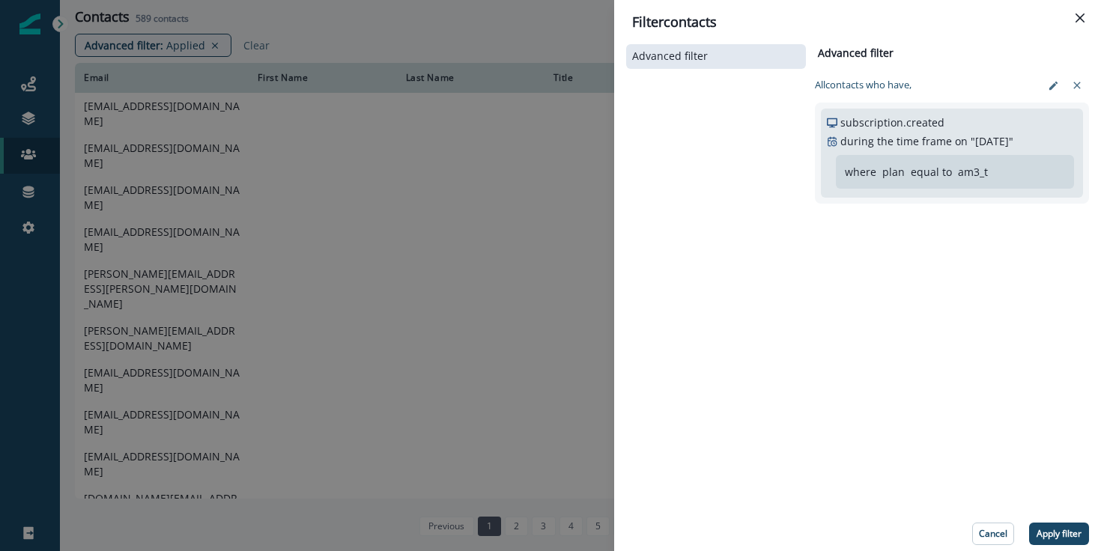
click at [1057, 533] on p "Apply filter" at bounding box center [1058, 534] width 45 height 10
